Goal: Check status

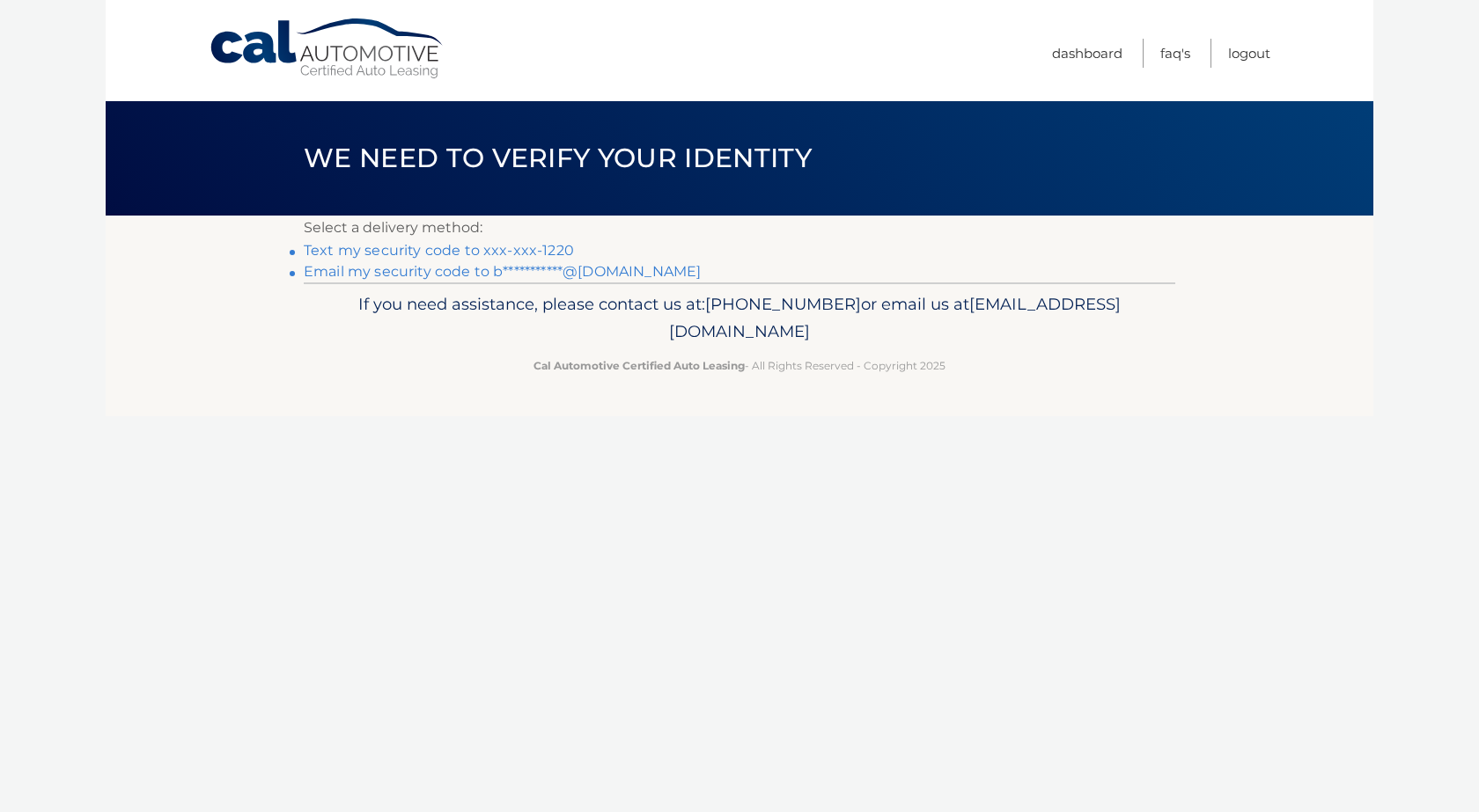
click at [548, 252] on link "Text my security code to xxx-xxx-1220" at bounding box center [438, 250] width 270 height 17
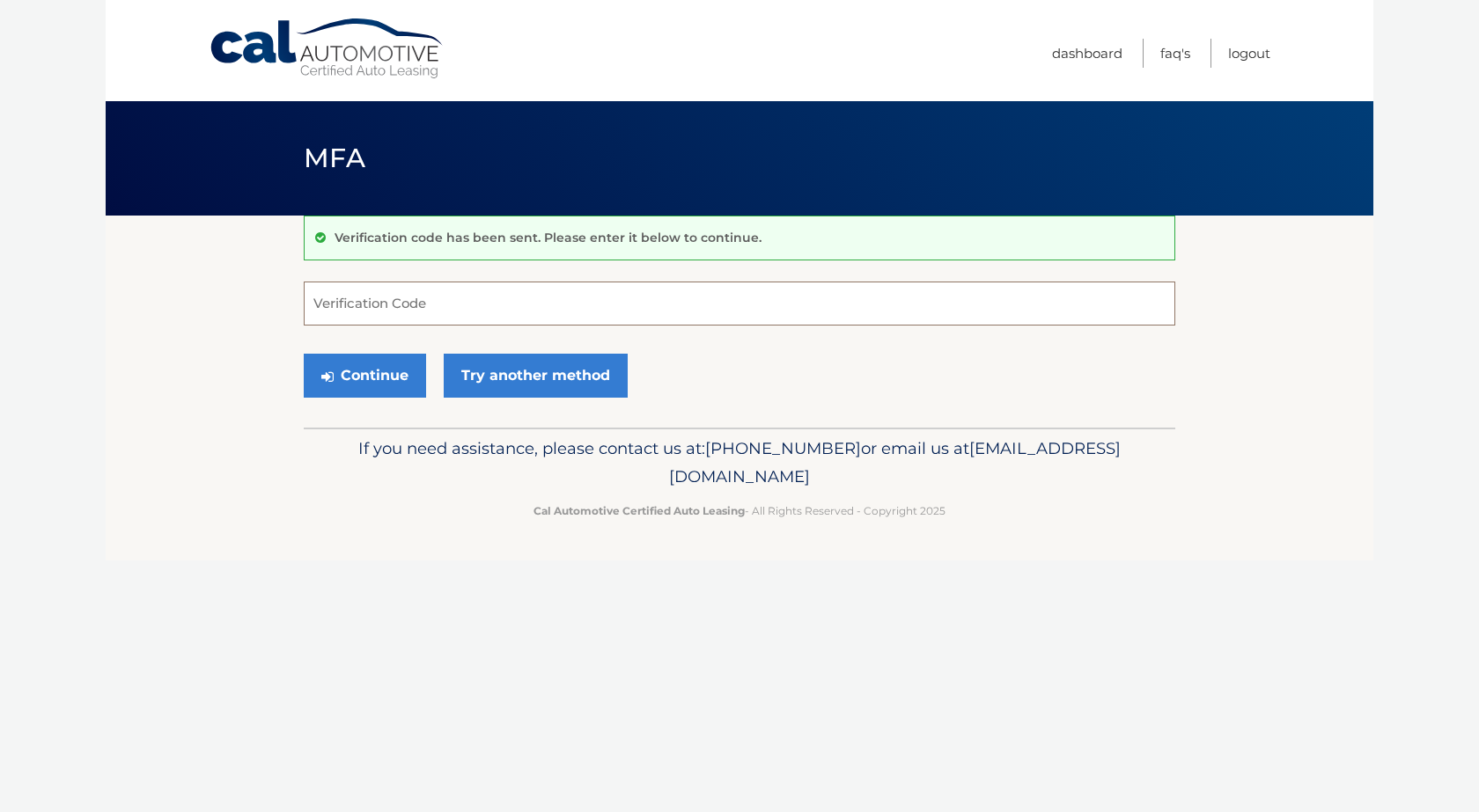
click at [456, 295] on input "Verification Code" at bounding box center [739, 304] width 872 height 44
type input "036033"
click at [396, 373] on button "Continue" at bounding box center [365, 375] width 122 height 44
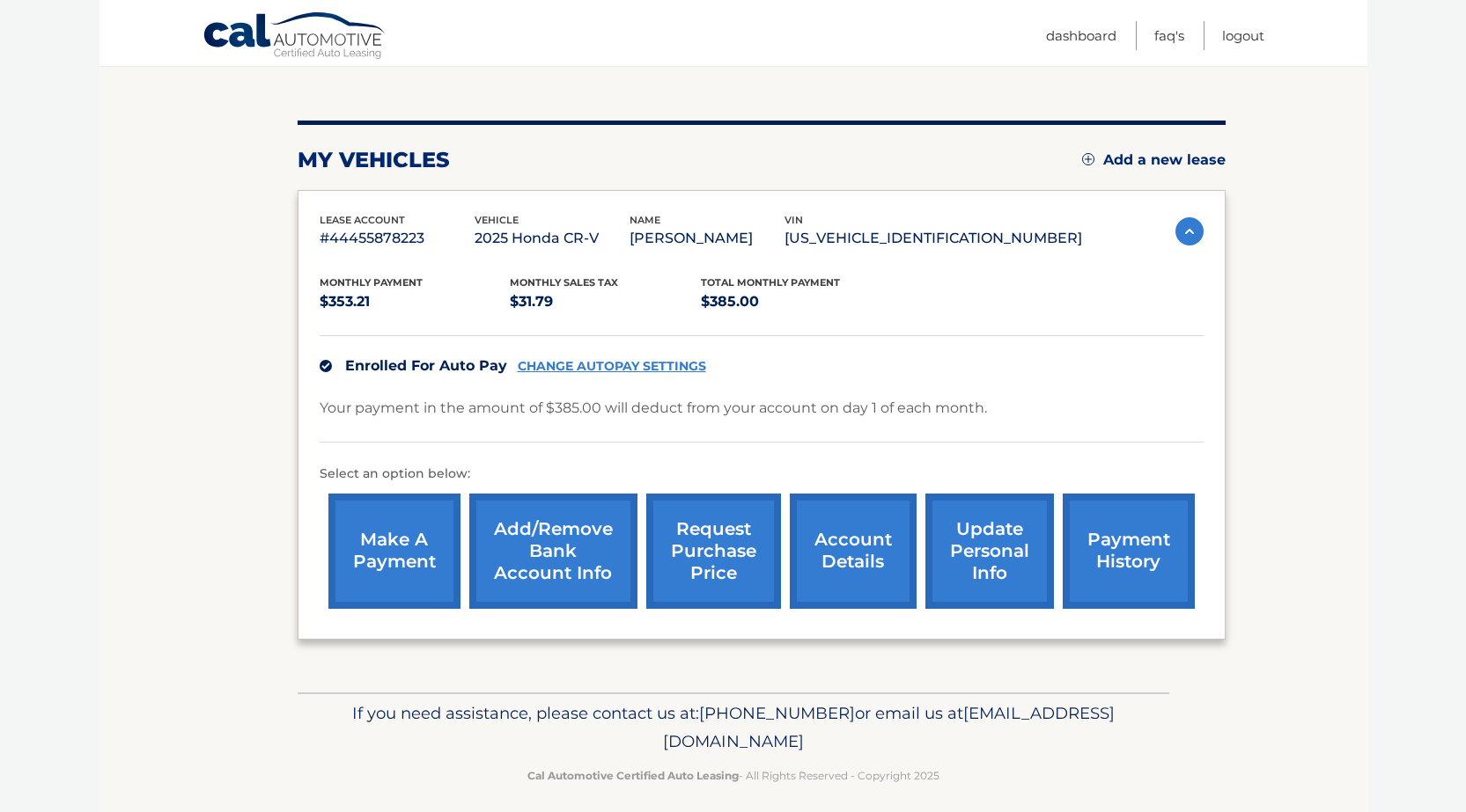
scroll to position [176, 0]
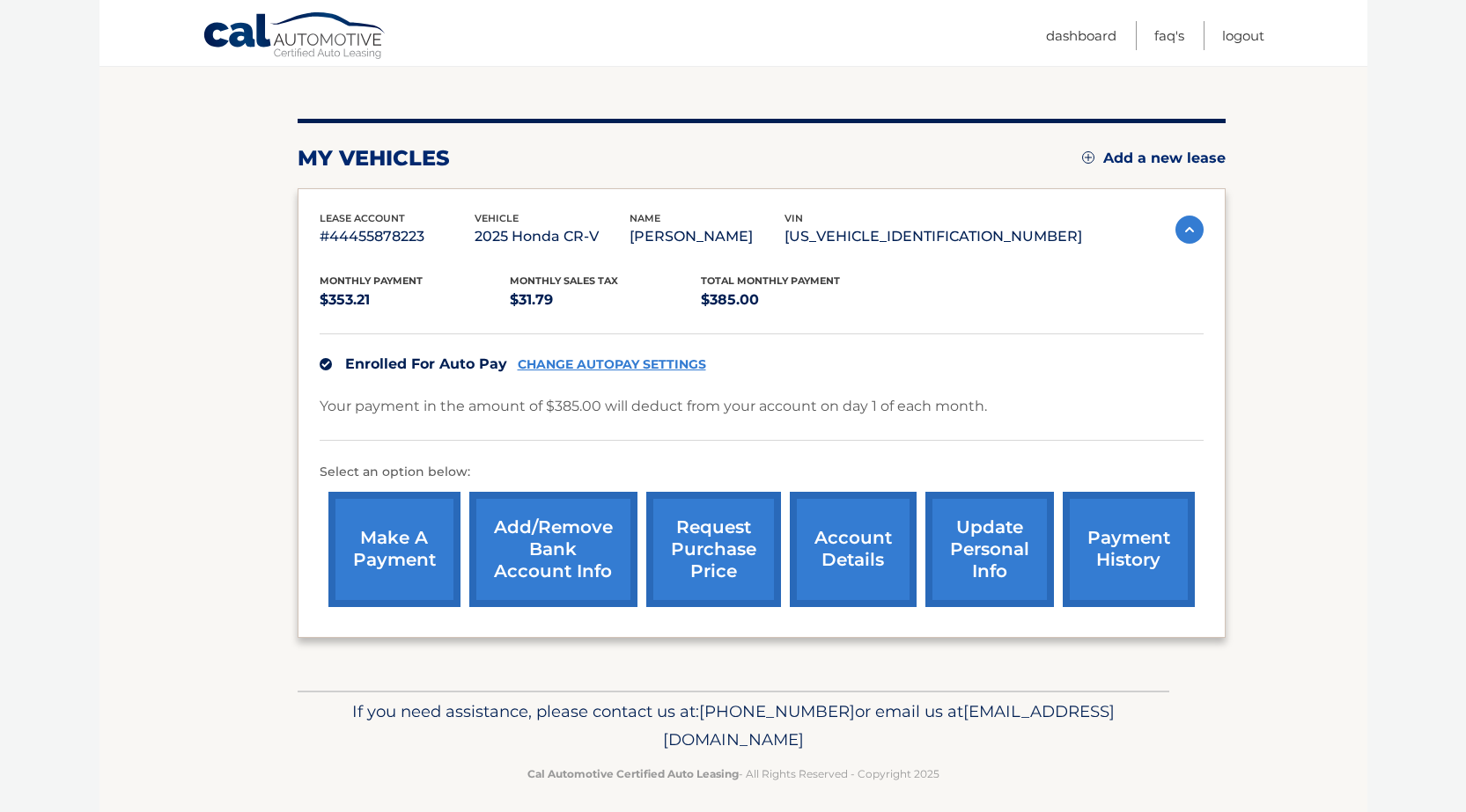
click at [1115, 554] on link "payment history" at bounding box center [1128, 549] width 132 height 116
